Goal: Task Accomplishment & Management: Use online tool/utility

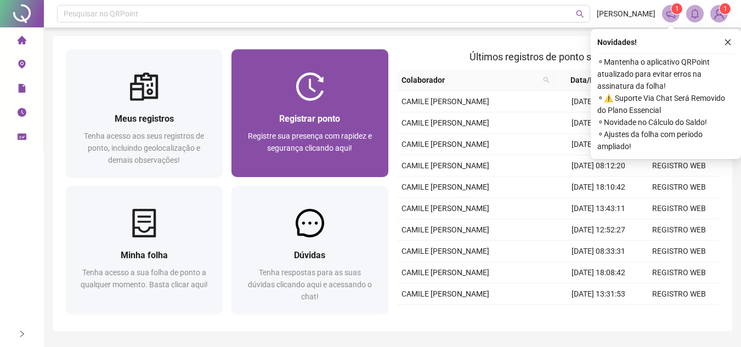
click at [326, 125] on div "Registrar ponto" at bounding box center [310, 119] width 131 height 14
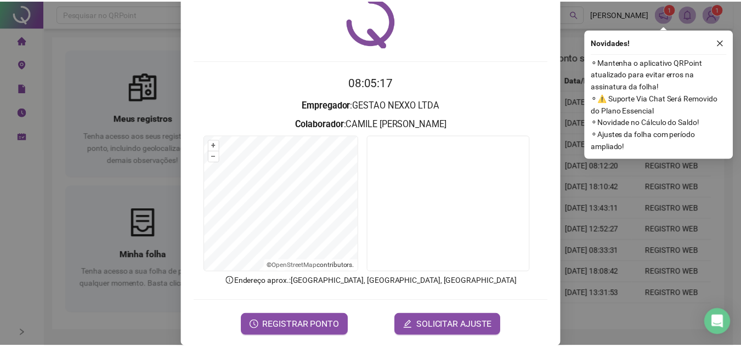
scroll to position [44, 0]
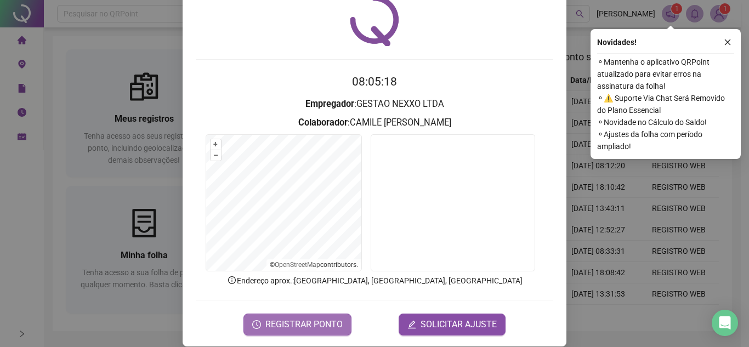
click at [297, 318] on span "REGISTRAR PONTO" at bounding box center [304, 324] width 77 height 13
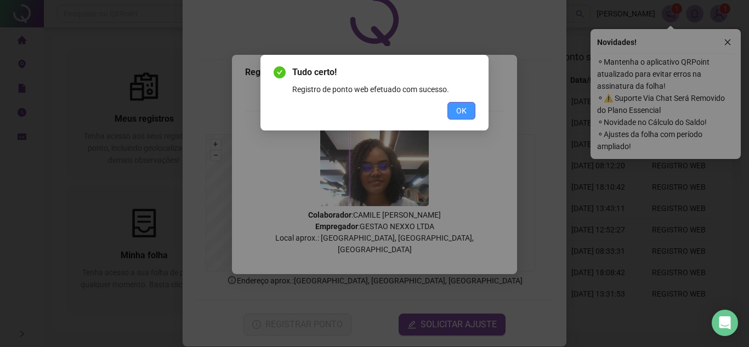
click at [455, 108] on button "OK" at bounding box center [462, 111] width 28 height 18
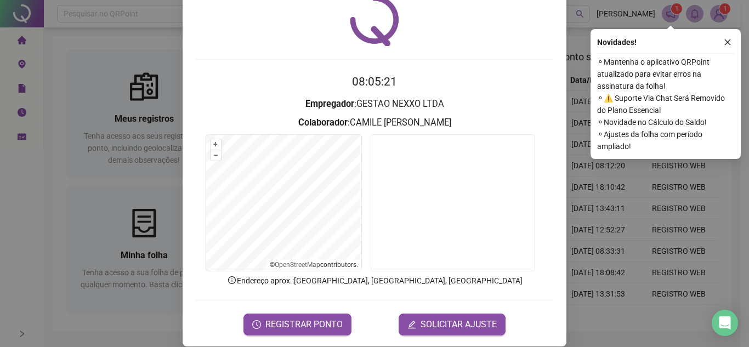
click at [572, 228] on div "Registro de ponto web 08:05:21 Empregador : GESTAO NEXXO LTDA Colaborador : CAM…" at bounding box center [374, 173] width 749 height 347
